Goal: Task Accomplishment & Management: Complete application form

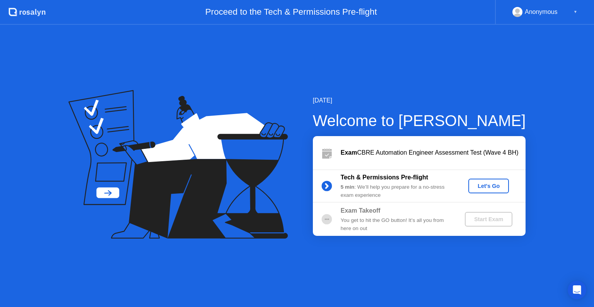
click at [471, 186] on button "Let's Go" at bounding box center [489, 186] width 41 height 15
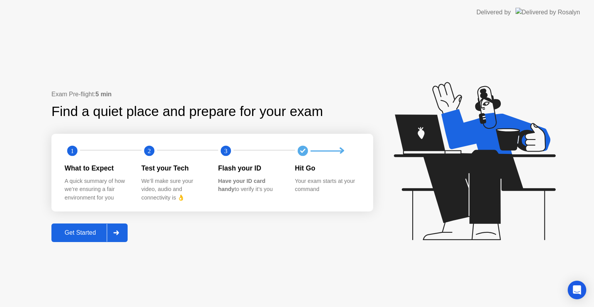
click at [80, 238] on button "Get Started" at bounding box center [89, 233] width 76 height 19
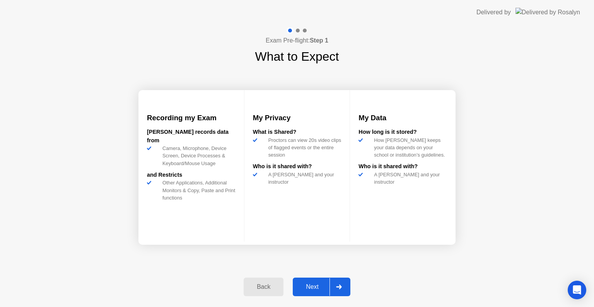
click at [311, 293] on button "Next" at bounding box center [322, 287] width 58 height 19
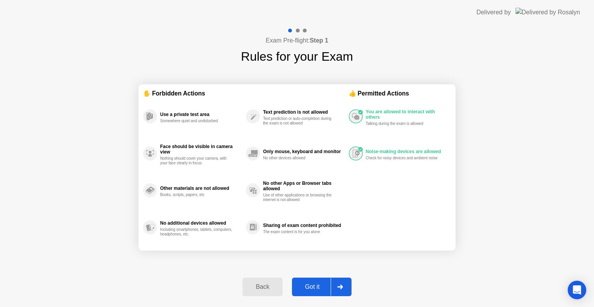
click at [325, 287] on div "Got it" at bounding box center [312, 287] width 36 height 7
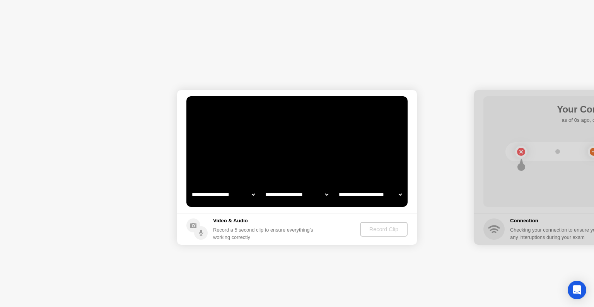
select select "**********"
select select "*******"
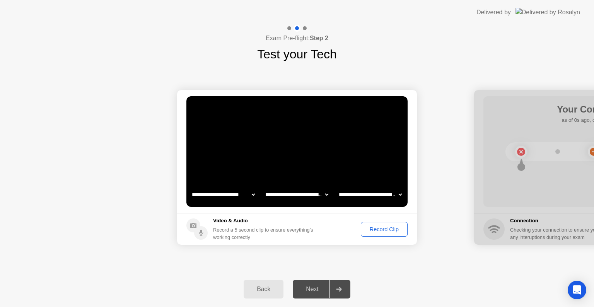
click at [323, 288] on div "Next" at bounding box center [312, 289] width 34 height 7
click at [343, 287] on div at bounding box center [339, 290] width 19 height 18
click at [372, 231] on div "Record Clip" at bounding box center [384, 229] width 41 height 6
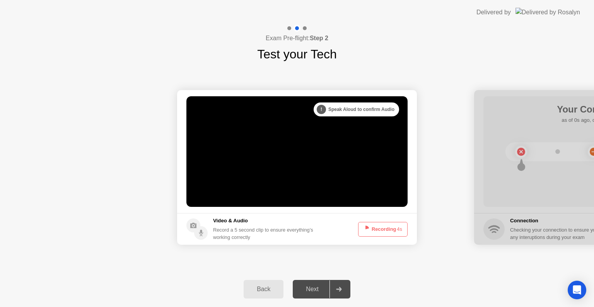
click at [372, 231] on button "Recording 4s" at bounding box center [383, 229] width 50 height 15
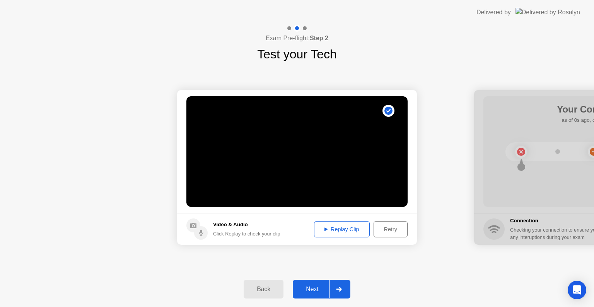
click at [390, 229] on div "Retry" at bounding box center [390, 229] width 29 height 6
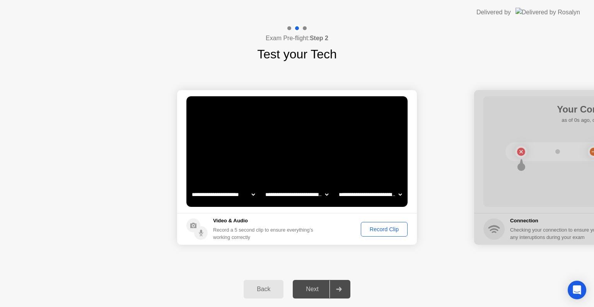
click at [390, 229] on div "Record Clip" at bounding box center [384, 229] width 41 height 6
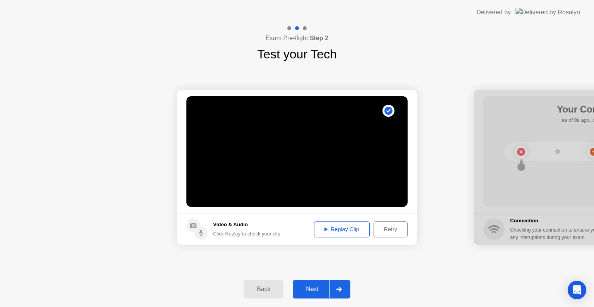
click at [329, 291] on div "Next" at bounding box center [312, 289] width 34 height 7
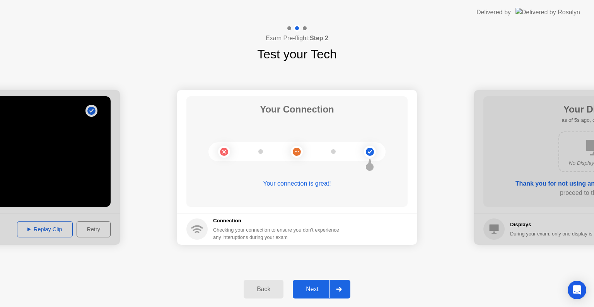
click at [325, 288] on div "Next" at bounding box center [312, 289] width 34 height 7
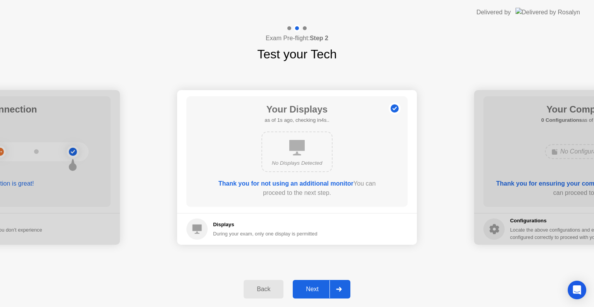
click at [325, 288] on div "Next" at bounding box center [312, 289] width 34 height 7
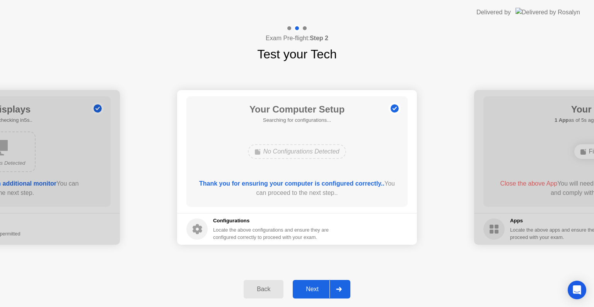
click at [325, 288] on div "Next" at bounding box center [312, 289] width 34 height 7
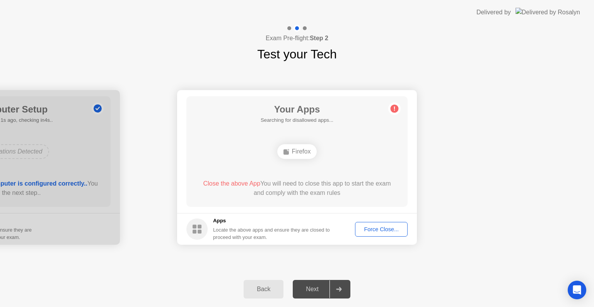
click at [387, 233] on button "Force Close..." at bounding box center [381, 229] width 53 height 15
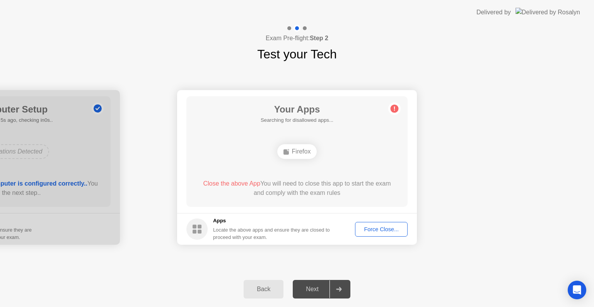
click at [339, 289] on icon at bounding box center [338, 289] width 5 height 5
click at [308, 291] on div "Next" at bounding box center [312, 289] width 34 height 7
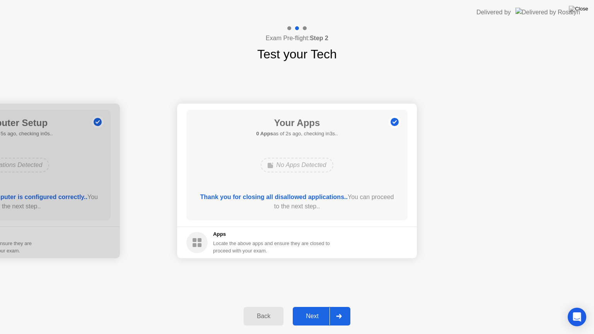
click at [318, 307] on div "Next" at bounding box center [312, 316] width 34 height 7
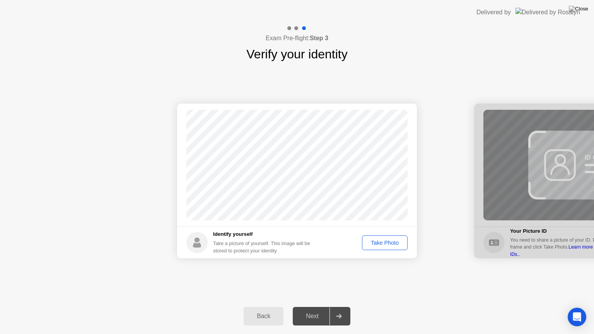
click at [376, 247] on button "Take Photo" at bounding box center [385, 243] width 46 height 15
click at [321, 307] on button "Next" at bounding box center [322, 316] width 58 height 19
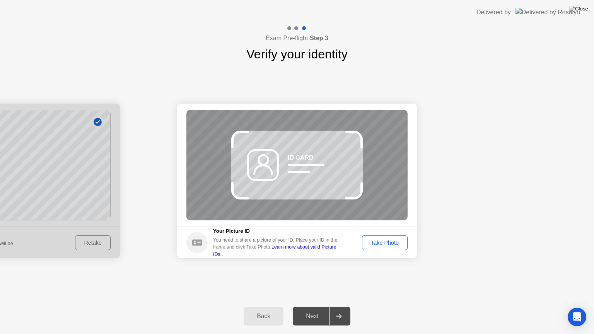
click at [88, 269] on div "Success Photo is correctly taken Identify yourself Take a picture of yourself. …" at bounding box center [297, 180] width 594 height 235
click at [275, 307] on div "Back" at bounding box center [263, 316] width 35 height 7
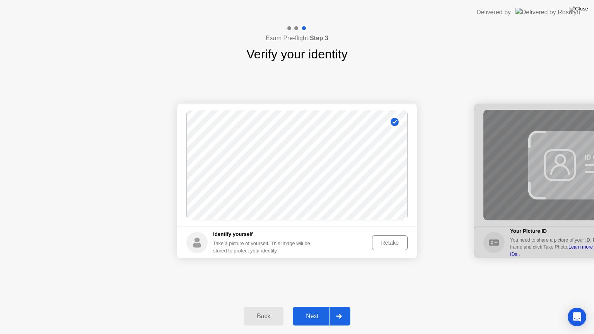
click at [396, 236] on button "Retake" at bounding box center [390, 243] width 36 height 15
click at [322, 307] on div "Next" at bounding box center [312, 316] width 34 height 7
click at [337, 307] on div at bounding box center [339, 317] width 19 height 18
click at [377, 243] on div "Take Photo" at bounding box center [385, 243] width 40 height 6
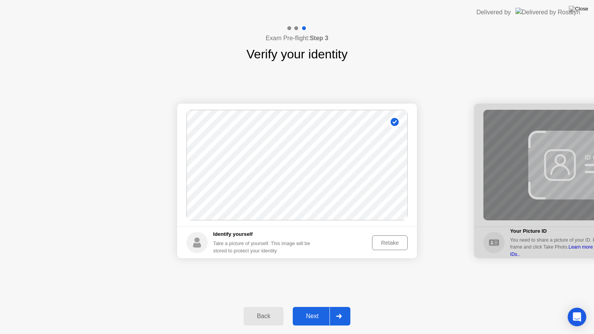
click at [341, 307] on icon at bounding box center [338, 316] width 5 height 5
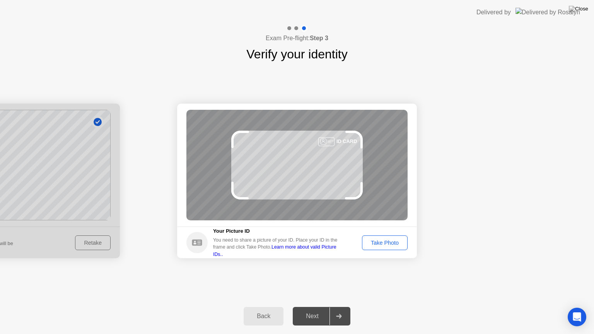
click at [394, 258] on footer "Your Picture ID You need to share a picture of your ID. Place your ID in the fr…" at bounding box center [297, 243] width 240 height 32
click at [394, 246] on div "Take Photo" at bounding box center [385, 243] width 40 height 6
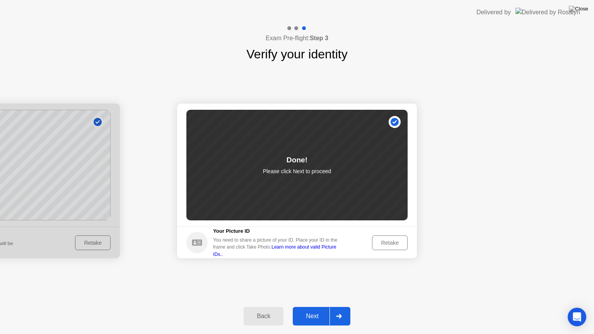
click at [331, 307] on div at bounding box center [339, 317] width 19 height 18
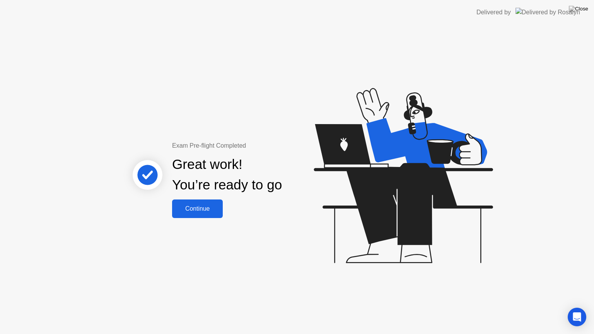
click at [214, 211] on div "Continue" at bounding box center [198, 208] width 46 height 7
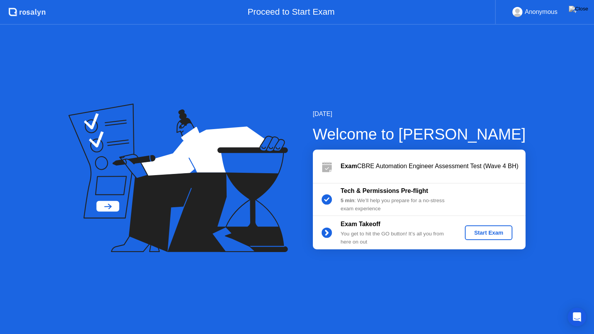
click at [484, 232] on div "Start Exam" at bounding box center [488, 233] width 41 height 6
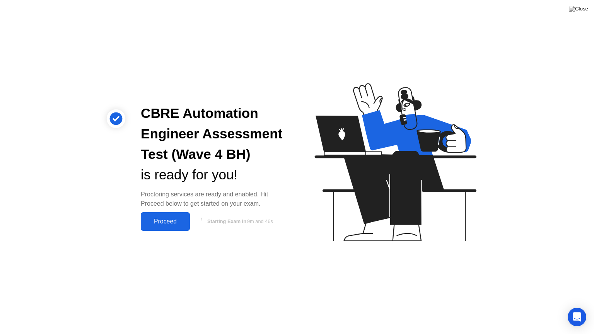
click at [176, 228] on button "Proceed" at bounding box center [165, 221] width 49 height 19
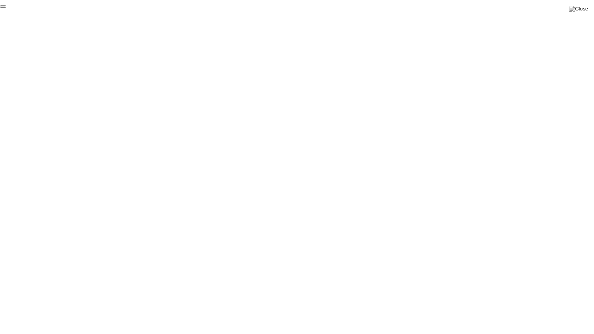
click div "End Proctoring Session"
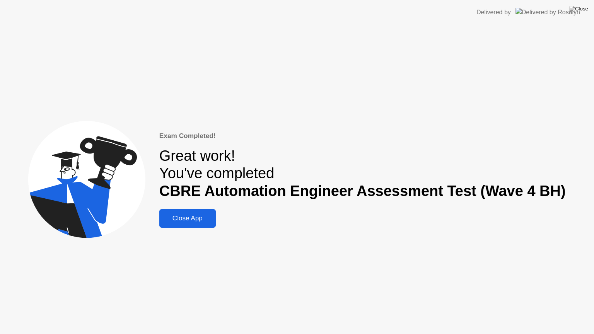
click at [214, 221] on div "Close App" at bounding box center [188, 219] width 52 height 8
